Goal: Task Accomplishment & Management: Use online tool/utility

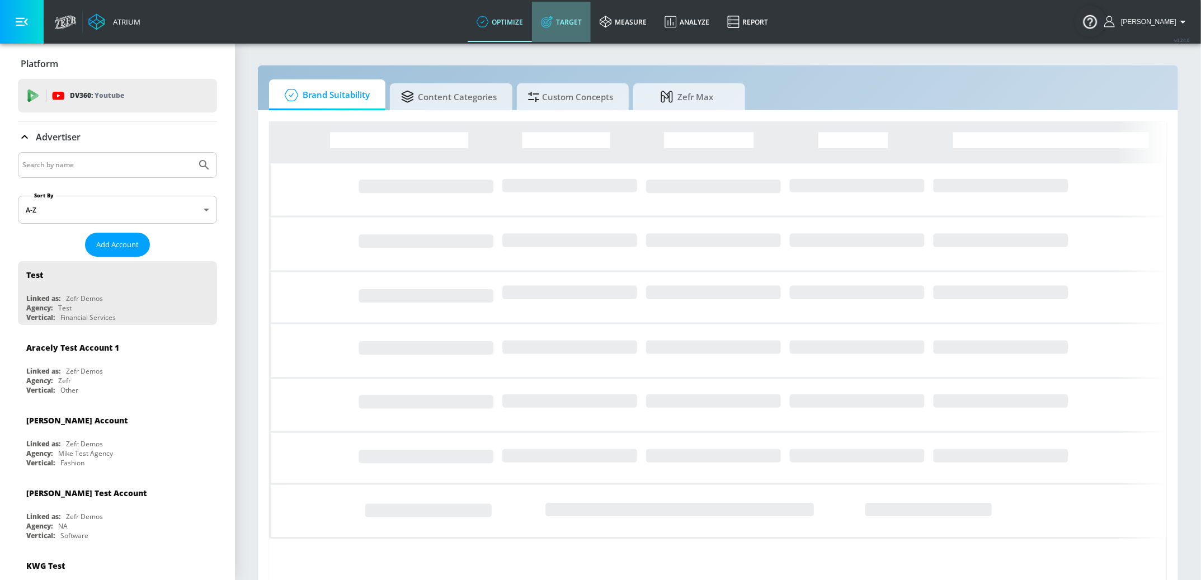
click at [567, 24] on link "Target" at bounding box center [561, 22] width 59 height 40
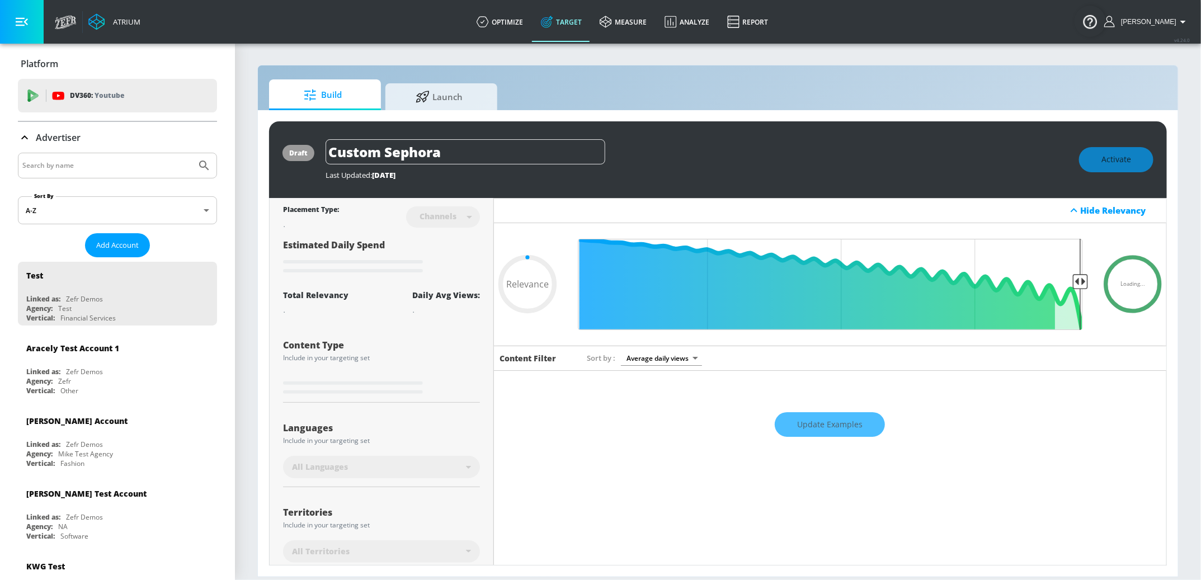
type input "0.05"
click at [676, 25] on icon at bounding box center [671, 22] width 12 height 12
click at [632, 25] on link "measure" at bounding box center [623, 22] width 65 height 40
